Goal: Information Seeking & Learning: Learn about a topic

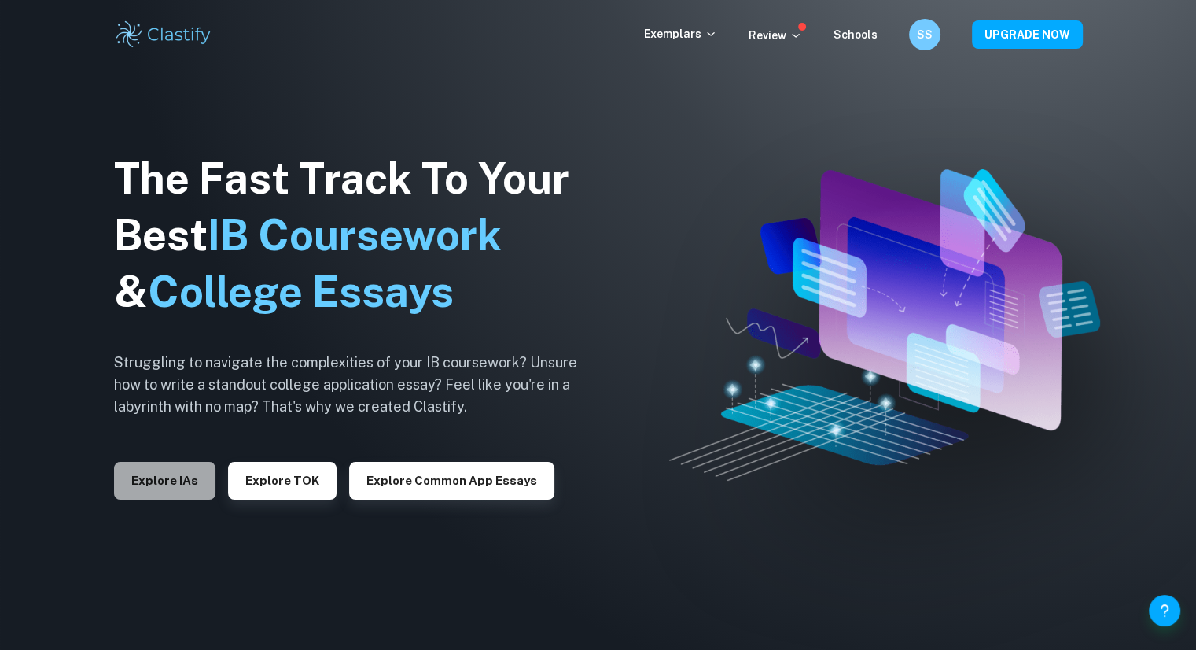
click at [147, 495] on button "Explore IAs" at bounding box center [164, 481] width 101 height 38
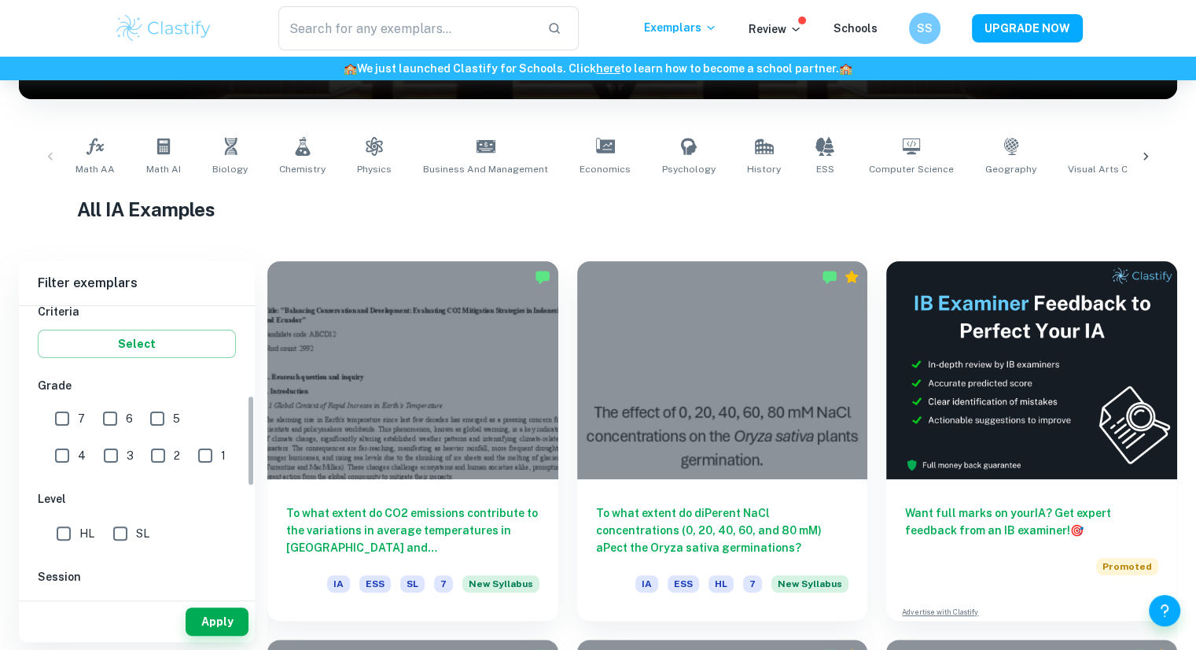
scroll to position [282, 0]
click at [71, 414] on input "7" at bounding box center [61, 416] width 31 height 31
checkbox input "true"
click at [64, 536] on input "HL" at bounding box center [63, 531] width 31 height 31
checkbox input "true"
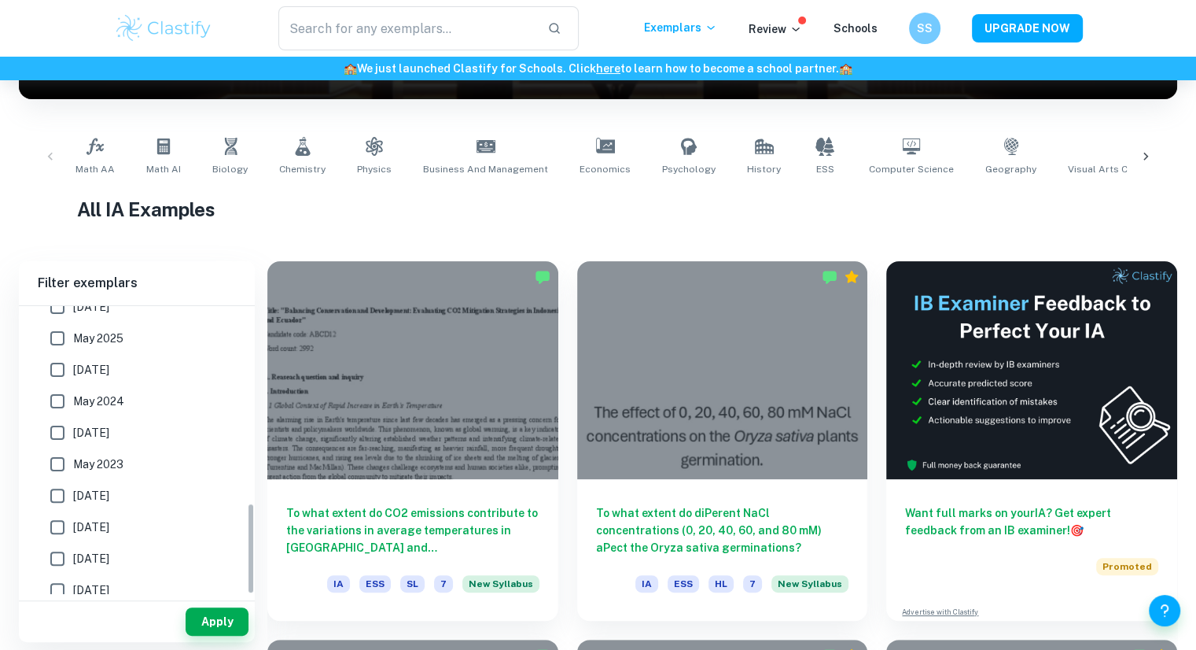
scroll to position [620, 0]
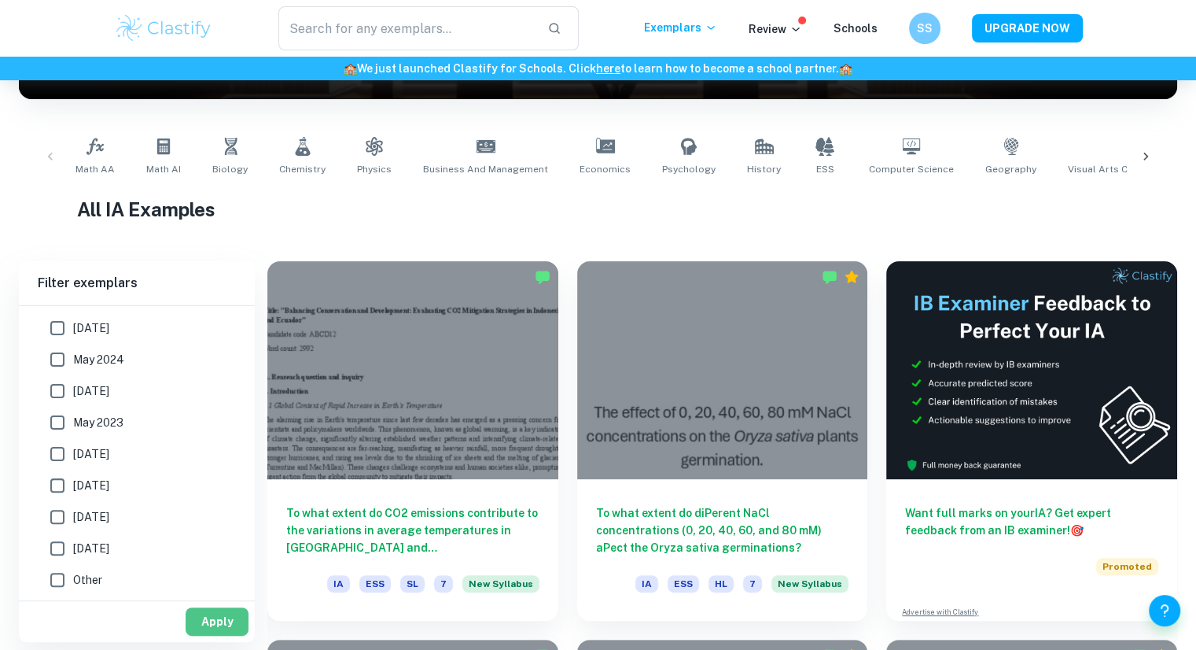
click at [214, 627] on button "Apply" at bounding box center [217, 621] width 63 height 28
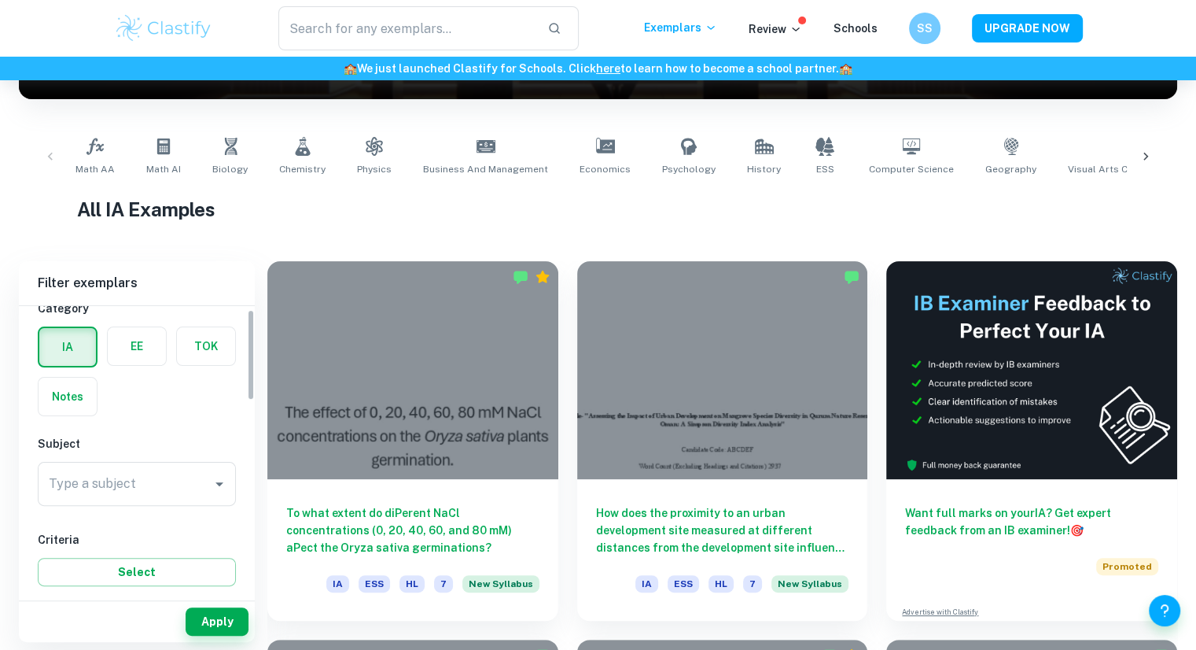
scroll to position [0, 0]
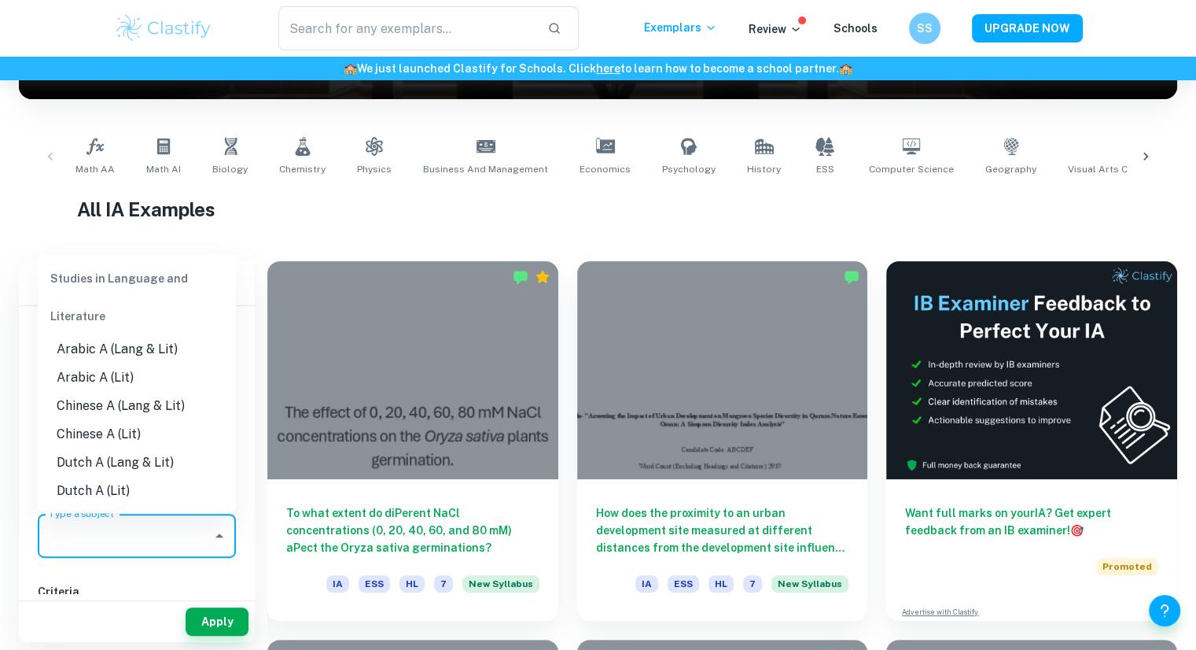
click at [167, 530] on input "Type a subject" at bounding box center [125, 536] width 160 height 30
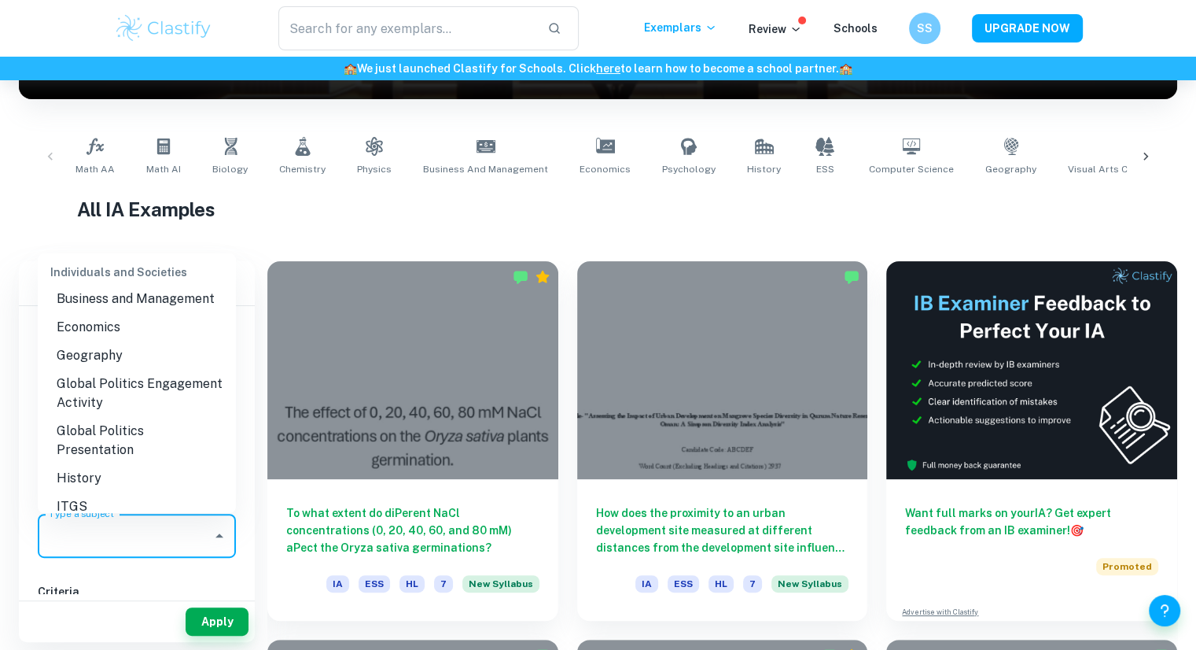
scroll to position [1528, 0]
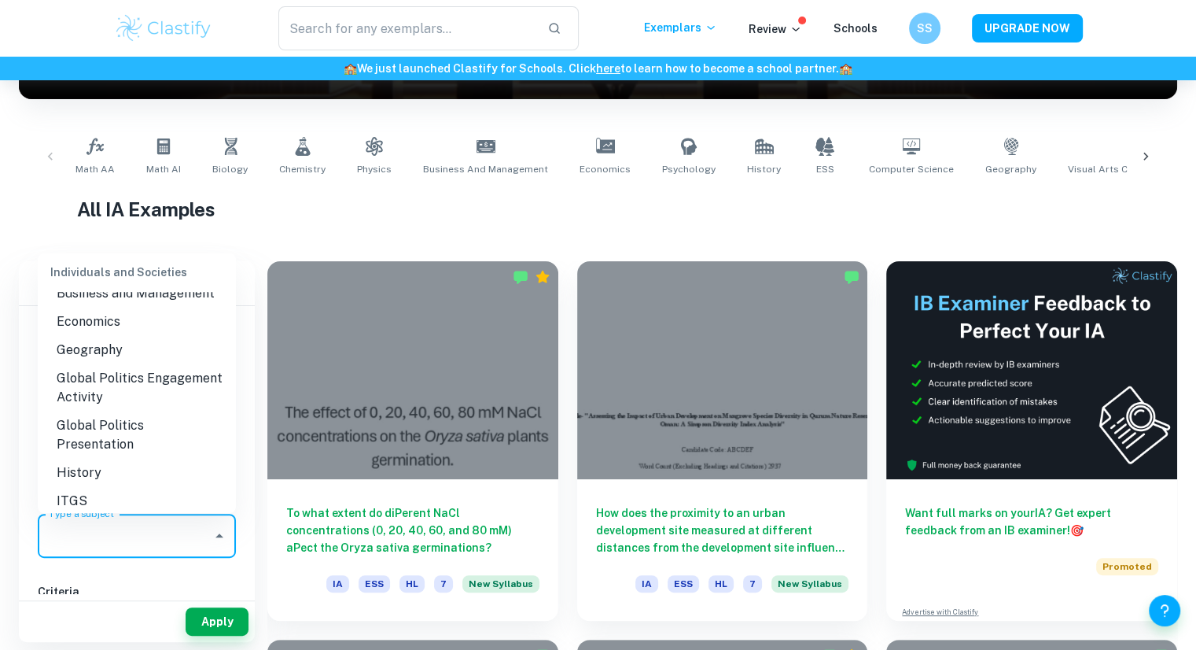
click at [129, 385] on li "Global Politics Engagement Activity" at bounding box center [137, 387] width 198 height 47
type input "Global Politics Engagement Activity"
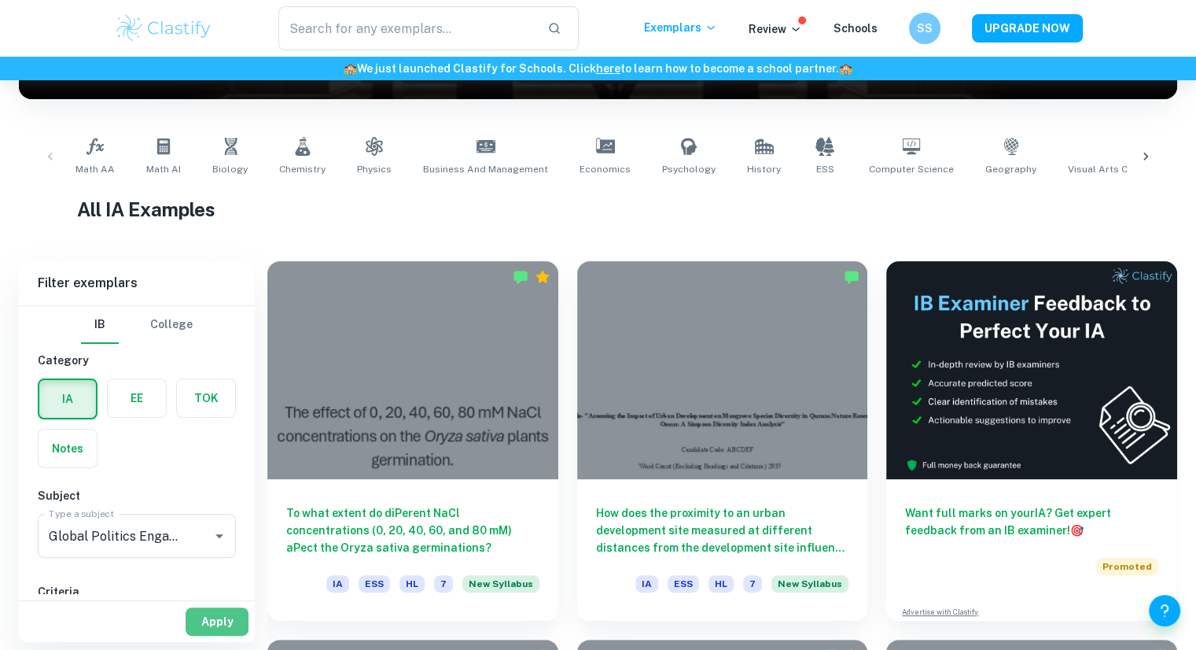
click at [220, 613] on button "Apply" at bounding box center [217, 621] width 63 height 28
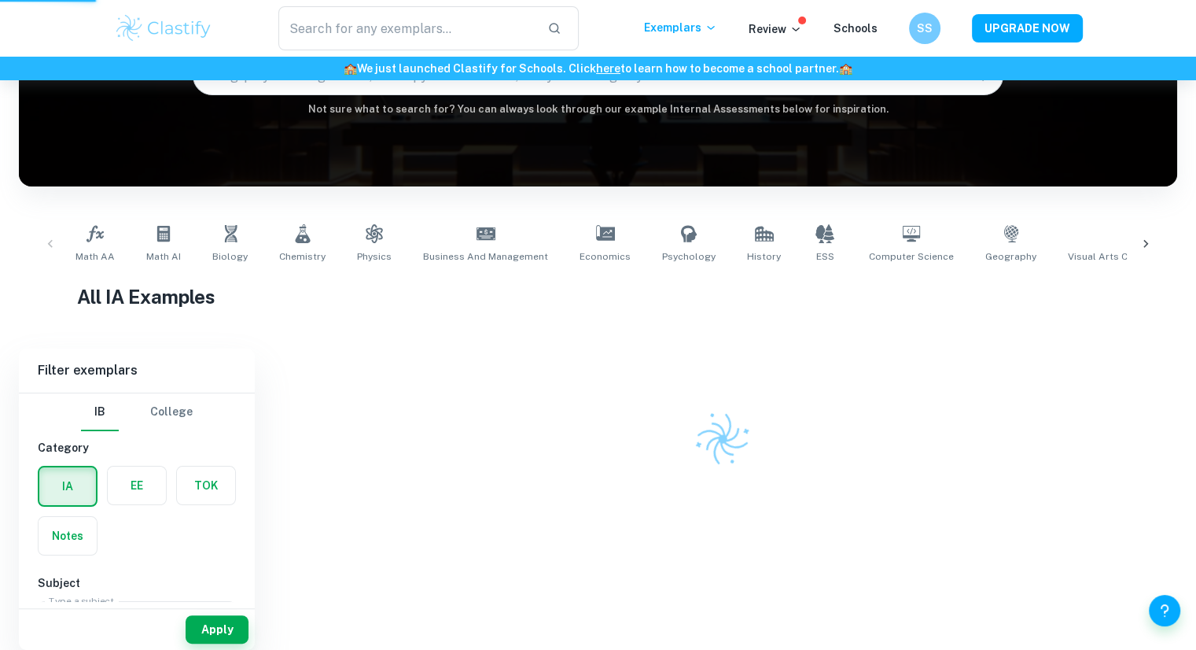
scroll to position [156, 0]
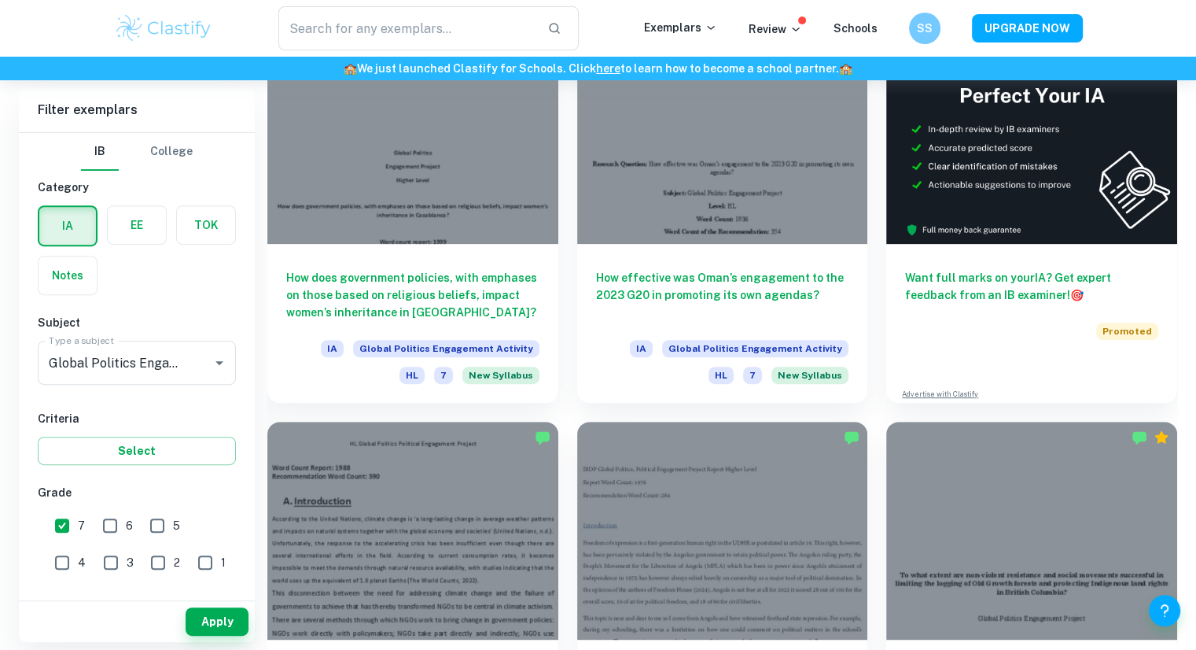
scroll to position [557, 0]
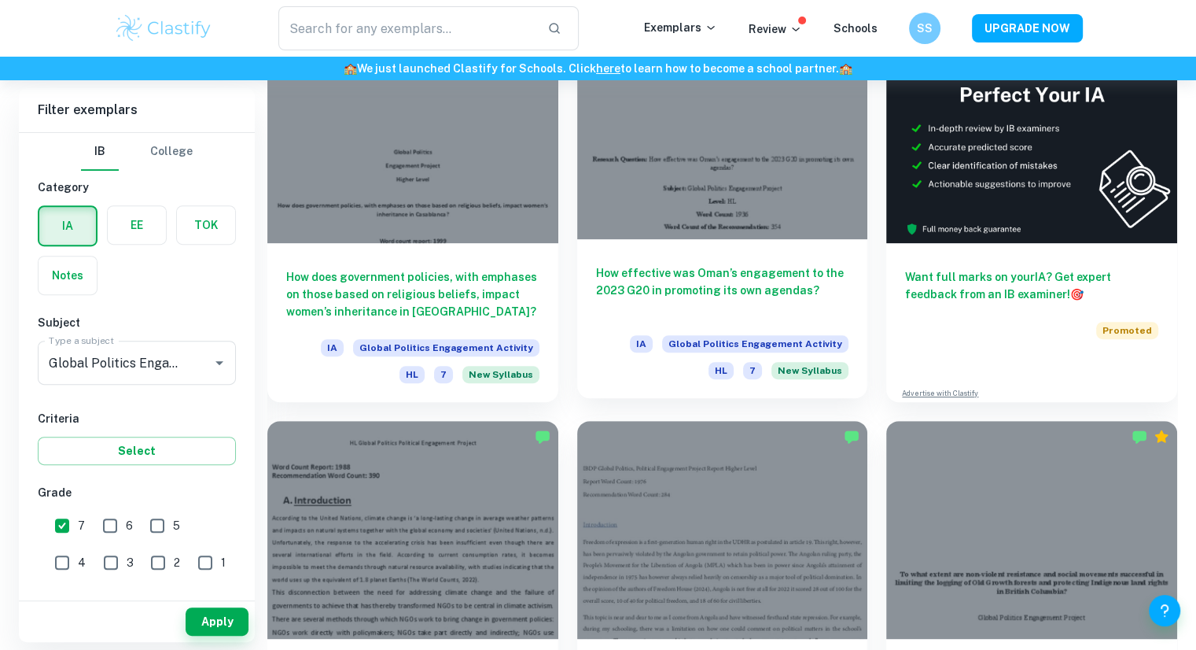
click at [785, 202] on div at bounding box center [722, 130] width 291 height 218
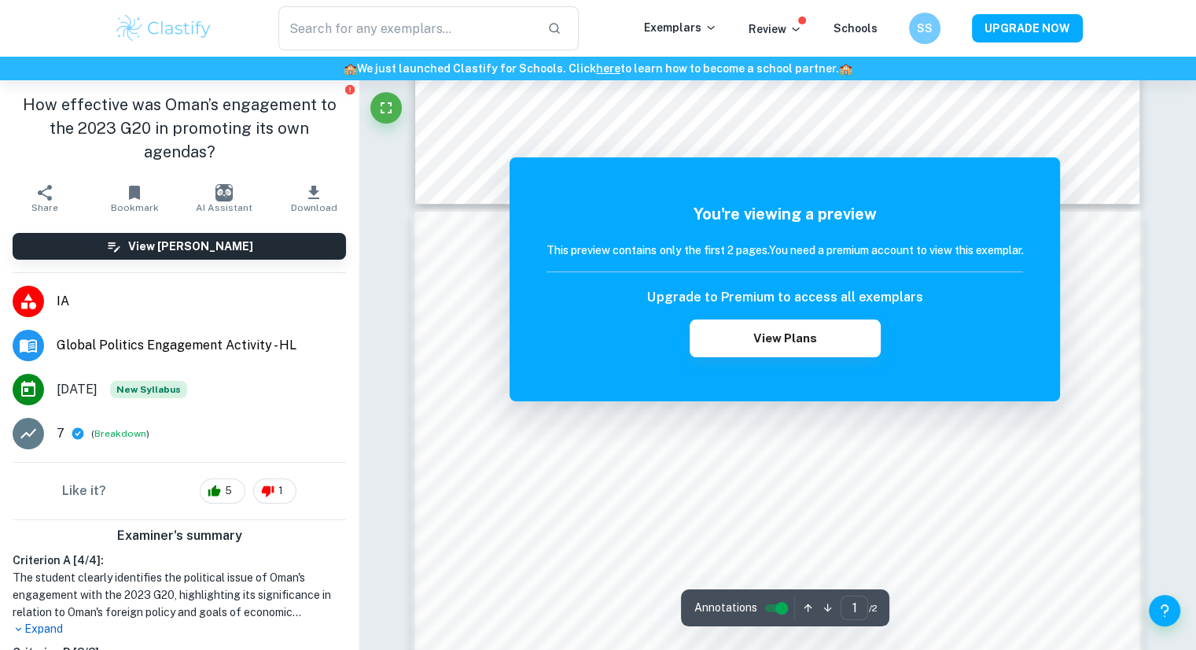
scroll to position [840, 0]
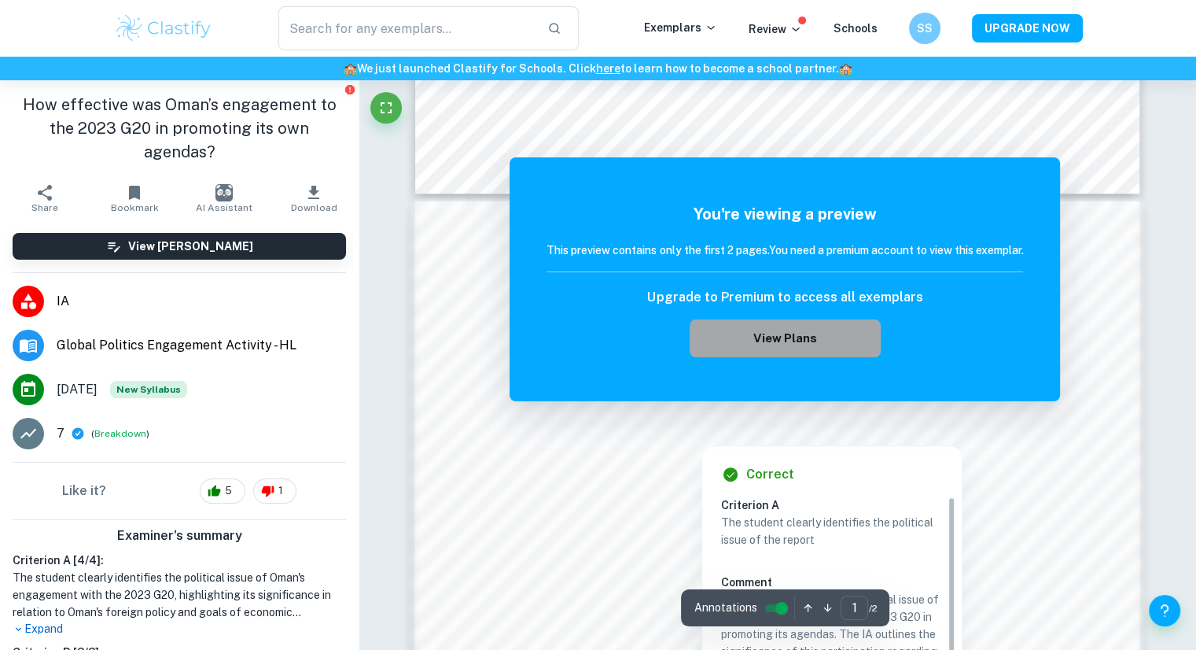
click at [819, 337] on button "View Plans" at bounding box center [785, 338] width 190 height 38
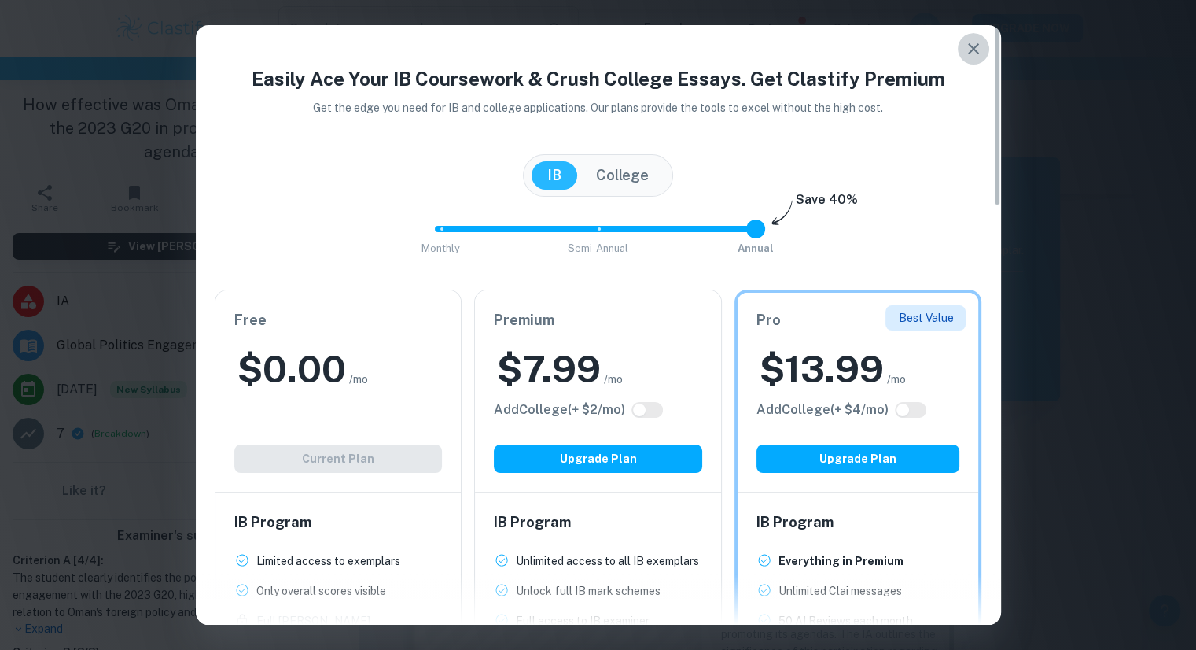
click at [984, 40] on button "button" at bounding box center [973, 48] width 31 height 31
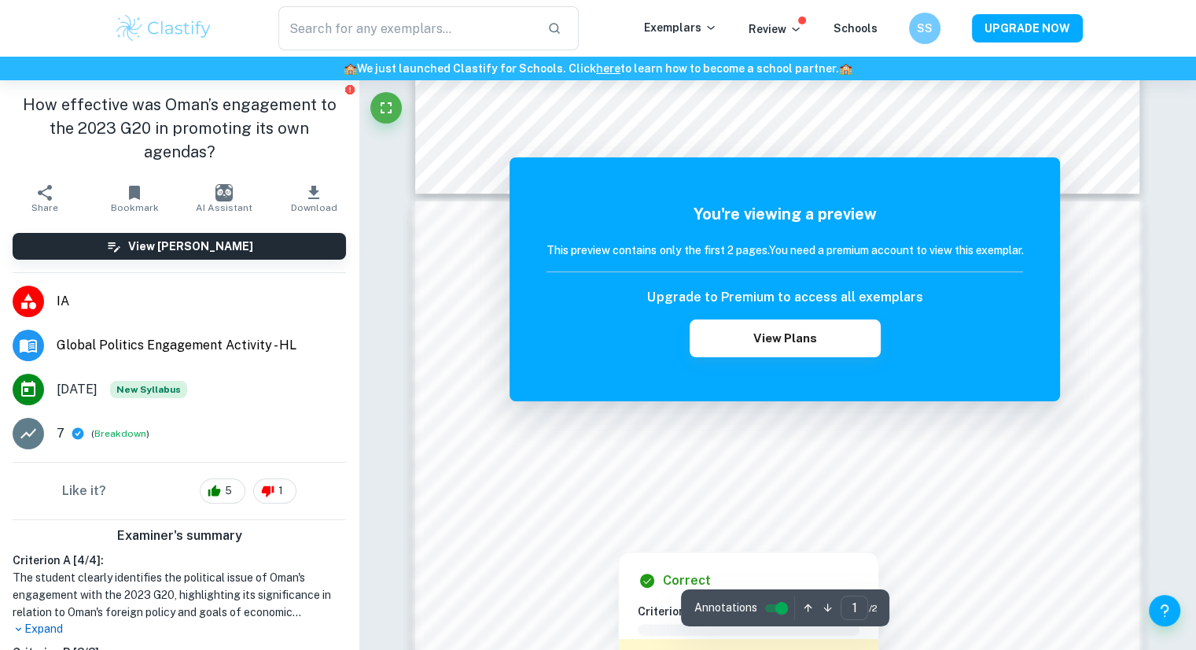
click at [642, 533] on div at bounding box center [618, 539] width 236 height 17
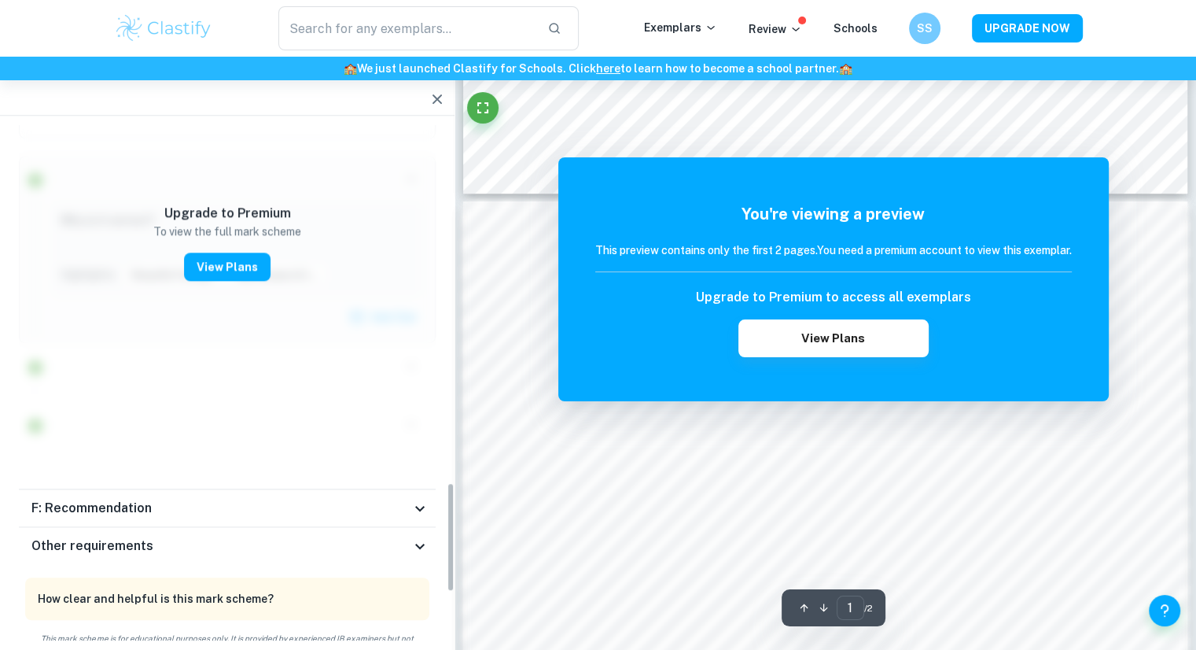
scroll to position [1677, 0]
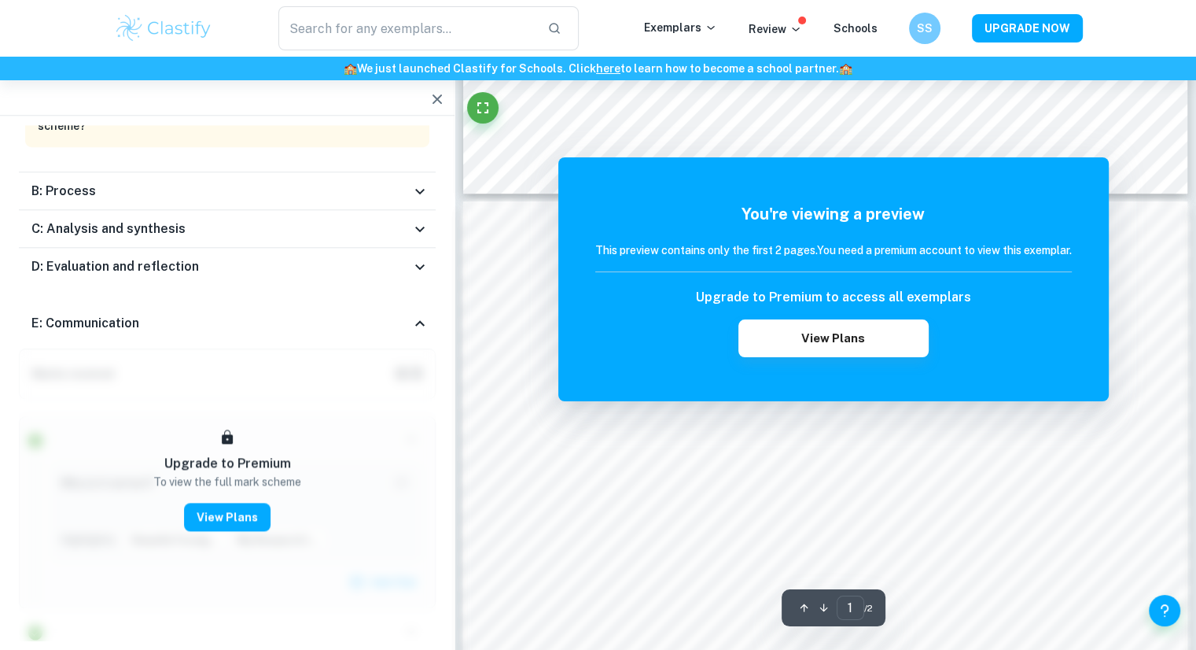
click at [961, 202] on h5 "You're viewing a preview" at bounding box center [833, 214] width 477 height 24
click at [435, 107] on icon "button" at bounding box center [437, 99] width 19 height 19
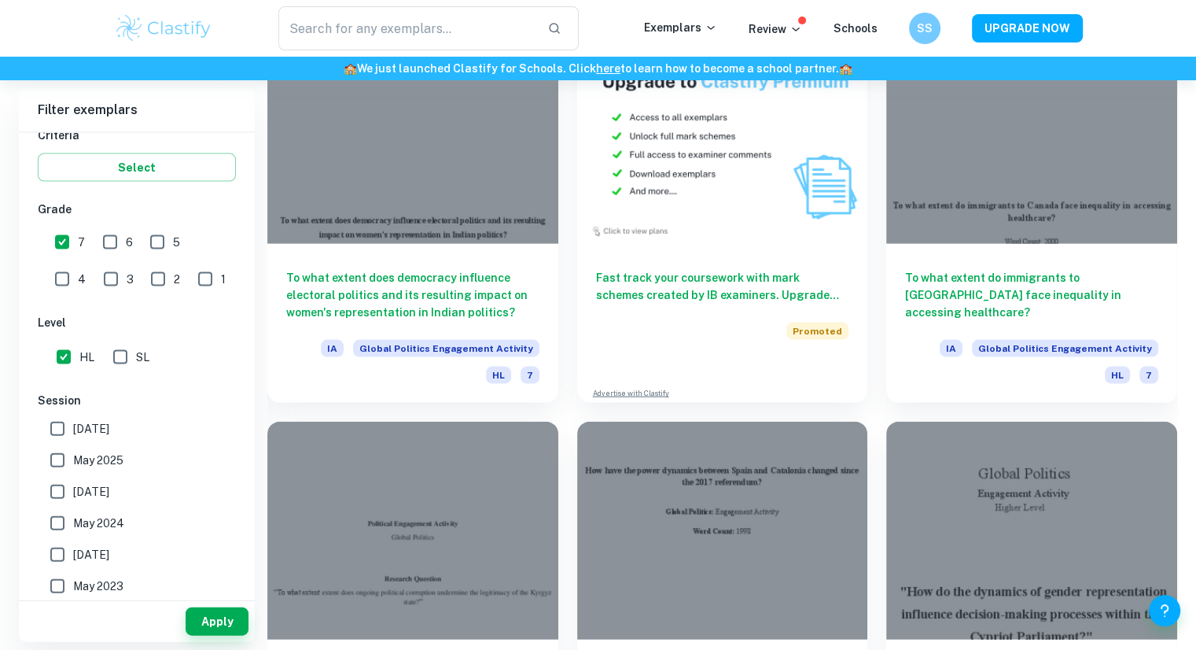
scroll to position [3327, 0]
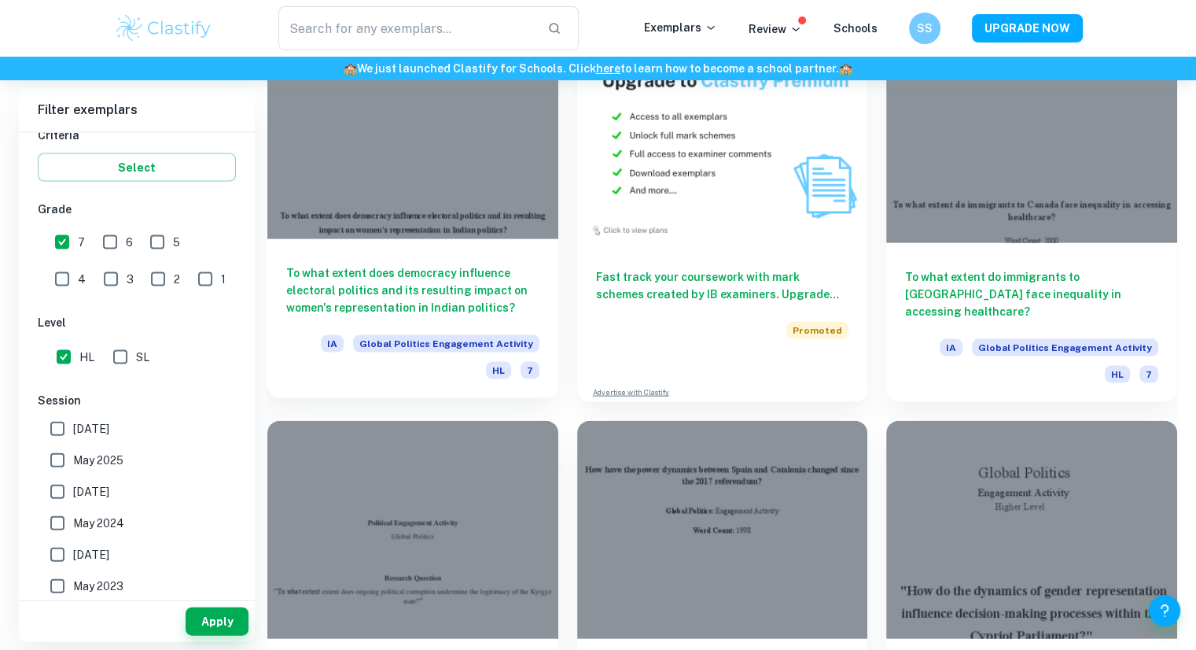
click at [480, 259] on div "To what extent does democracy influence electoral politics and its resulting im…" at bounding box center [412, 318] width 291 height 159
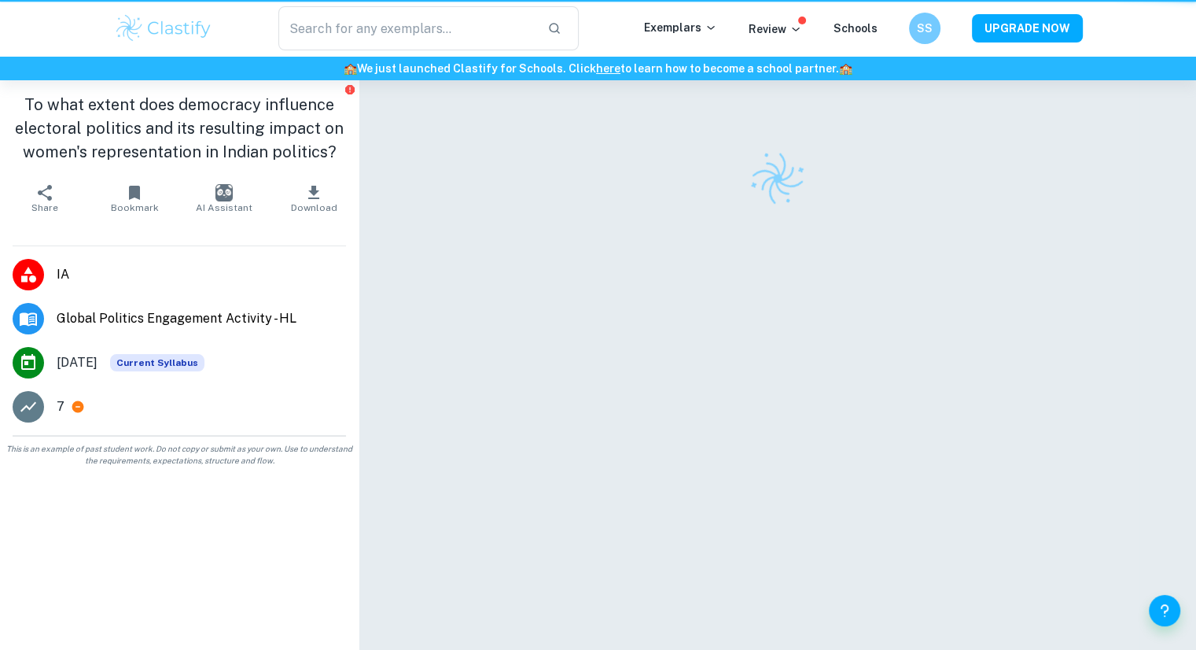
click at [480, 259] on div at bounding box center [777, 385] width 725 height 610
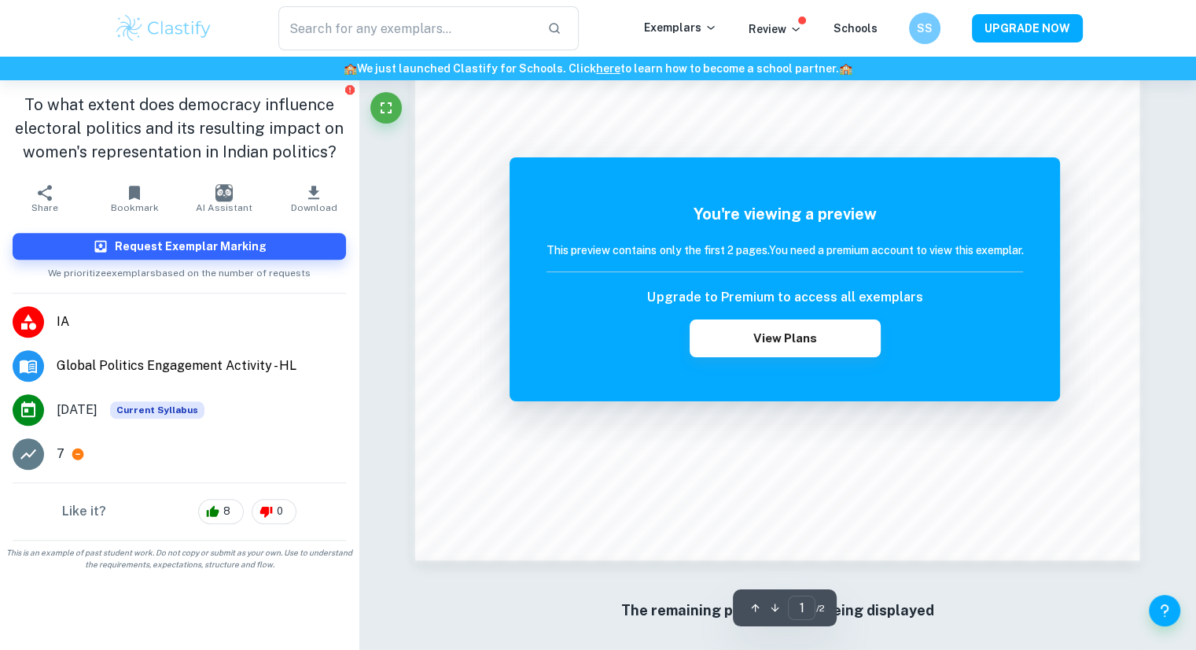
scroll to position [1438, 0]
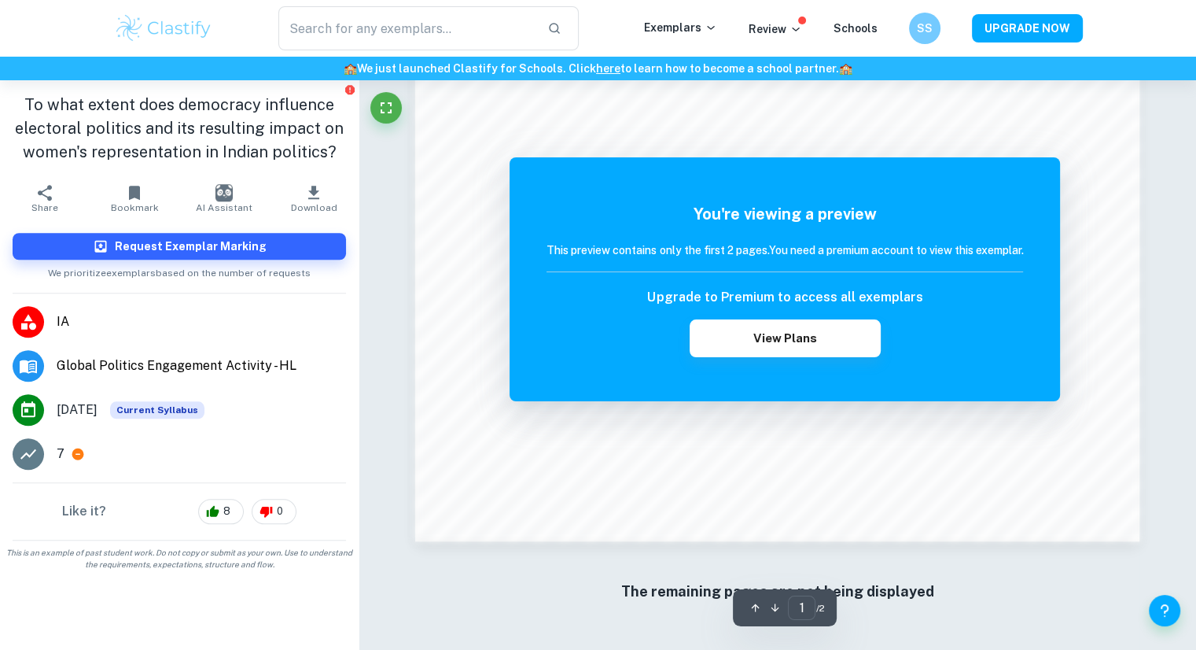
click at [512, 222] on div "You're viewing a preview This preview contains only the first 2 pages. You need…" at bounding box center [785, 279] width 551 height 244
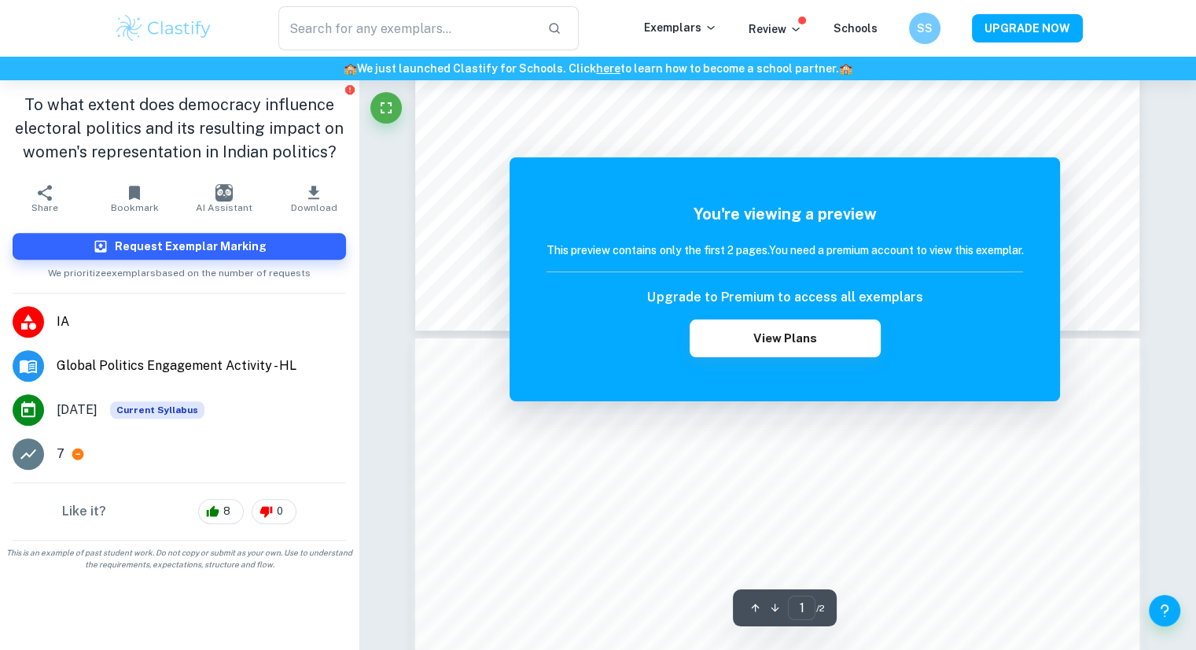
scroll to position [965, 0]
